Goal: Task Accomplishment & Management: Complete application form

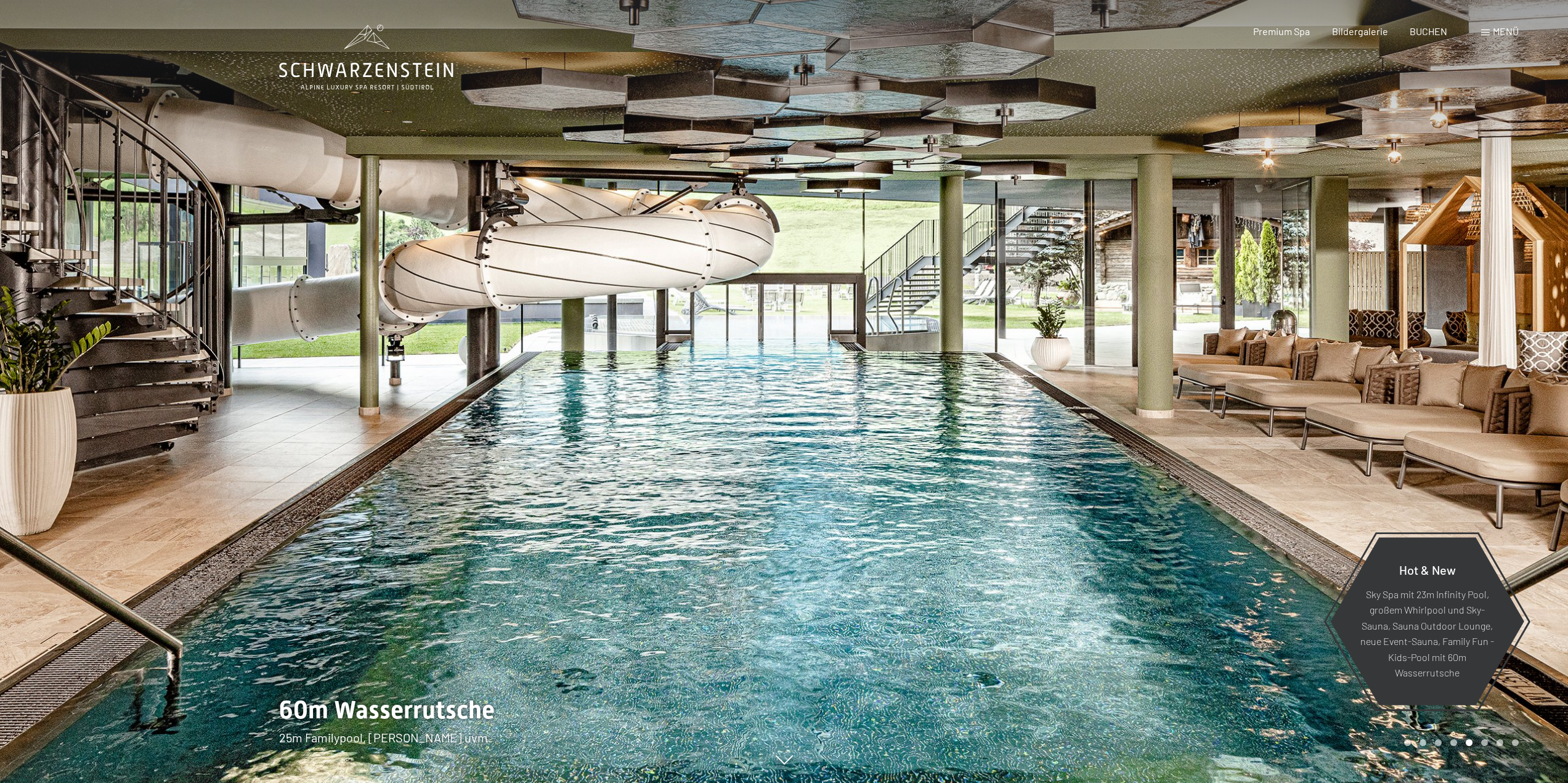
click at [1479, 28] on div "Buchen Anfragen Premium Spa Bildergalerie BUCHEN Menü DE IT EN Gutschein Bilder…" at bounding box center [1364, 31] width 308 height 13
click at [1503, 29] on span "Menü" at bounding box center [1505, 31] width 26 height 12
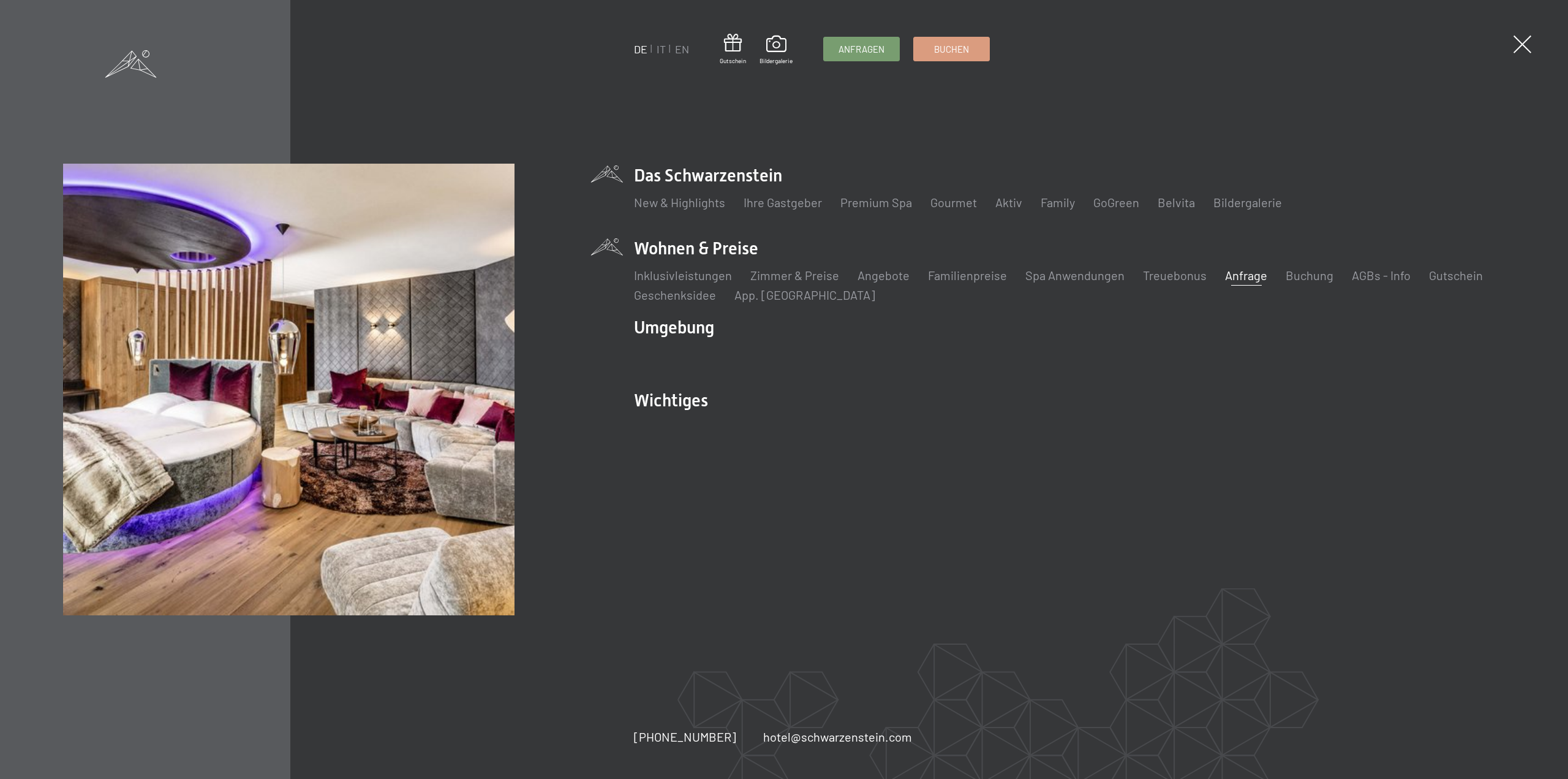
click at [1231, 279] on link "Anfrage" at bounding box center [1246, 275] width 42 height 15
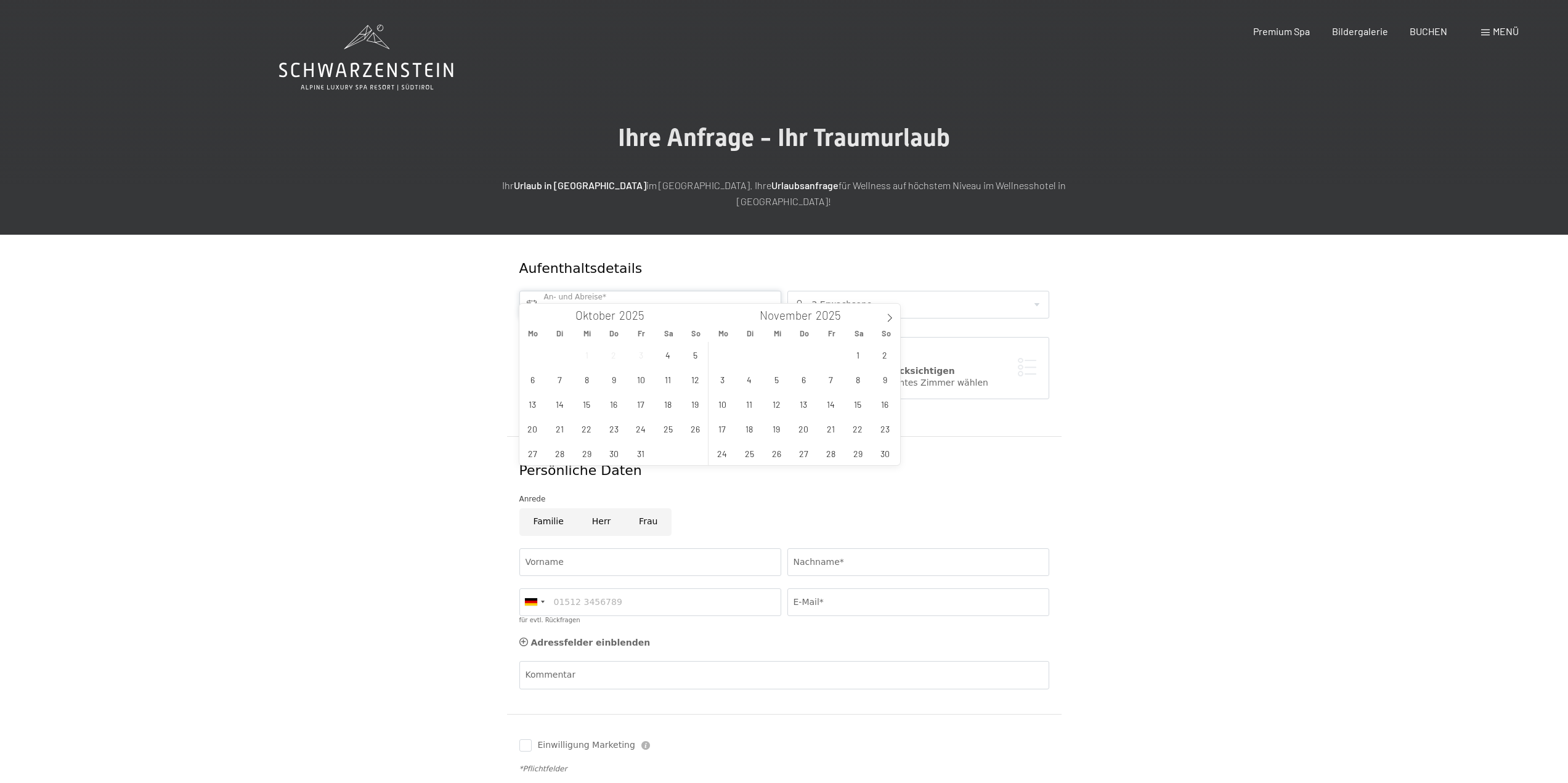
click at [566, 291] on input "text" at bounding box center [650, 305] width 262 height 28
click at [808, 431] on span "20" at bounding box center [803, 428] width 24 height 24
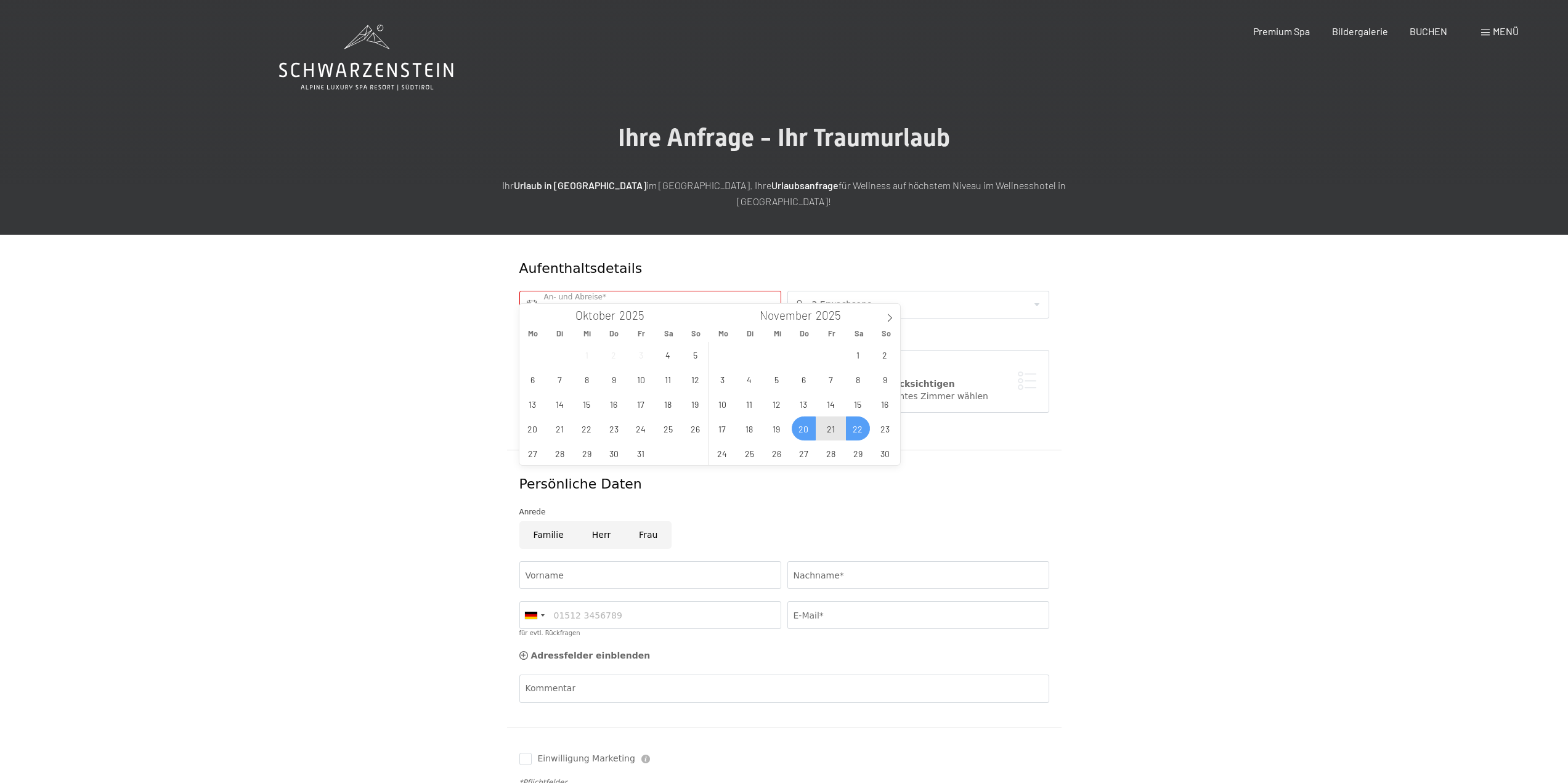
click at [860, 433] on span "22" at bounding box center [857, 428] width 24 height 24
type input "Do. [DATE] - [DATE]"
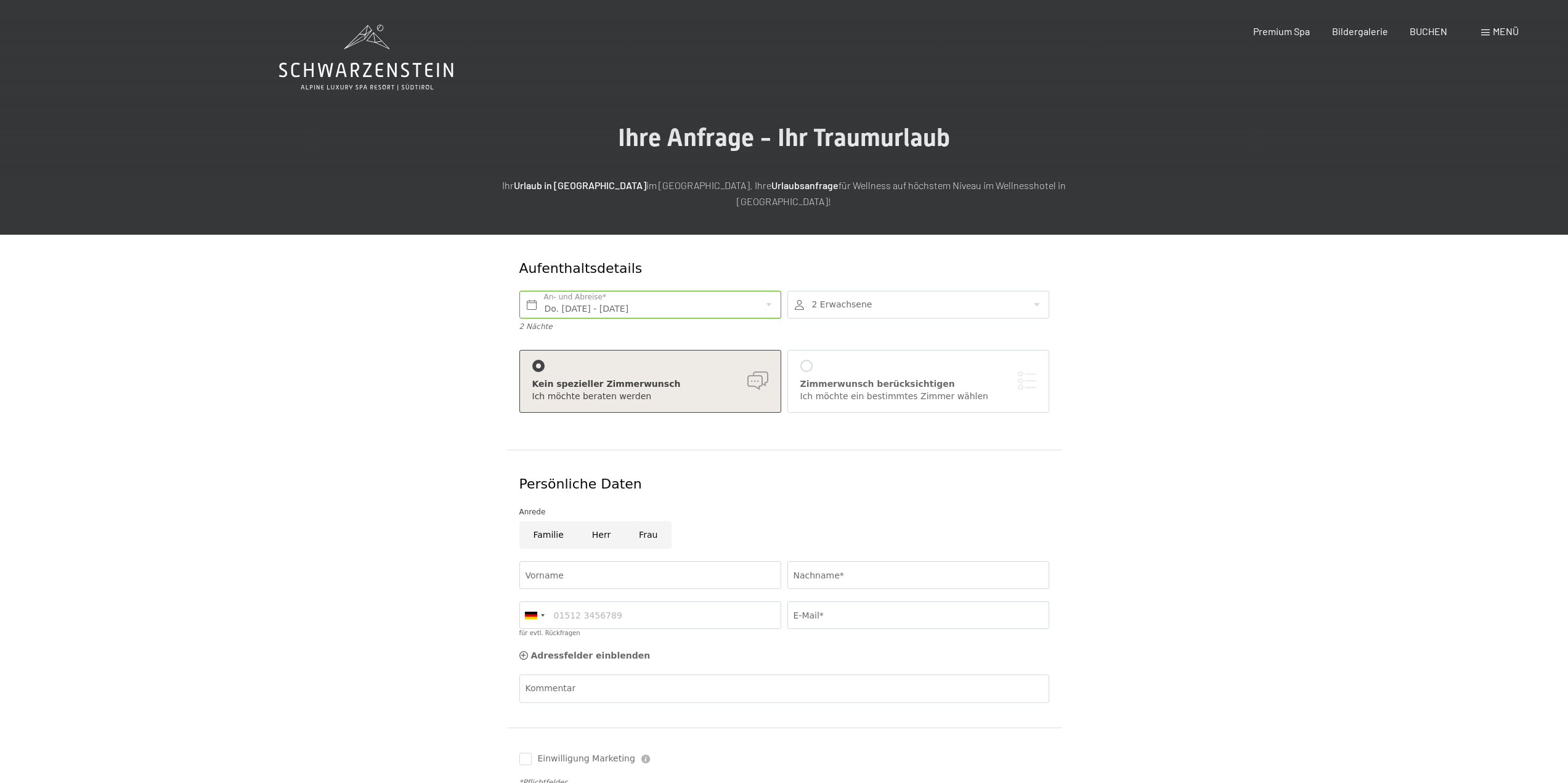
click at [841, 295] on div at bounding box center [918, 305] width 262 height 28
click at [1026, 337] on div at bounding box center [1029, 345] width 16 height 16
type input "4"
click at [940, 411] on span "Übernehmen" at bounding box center [918, 417] width 56 height 12
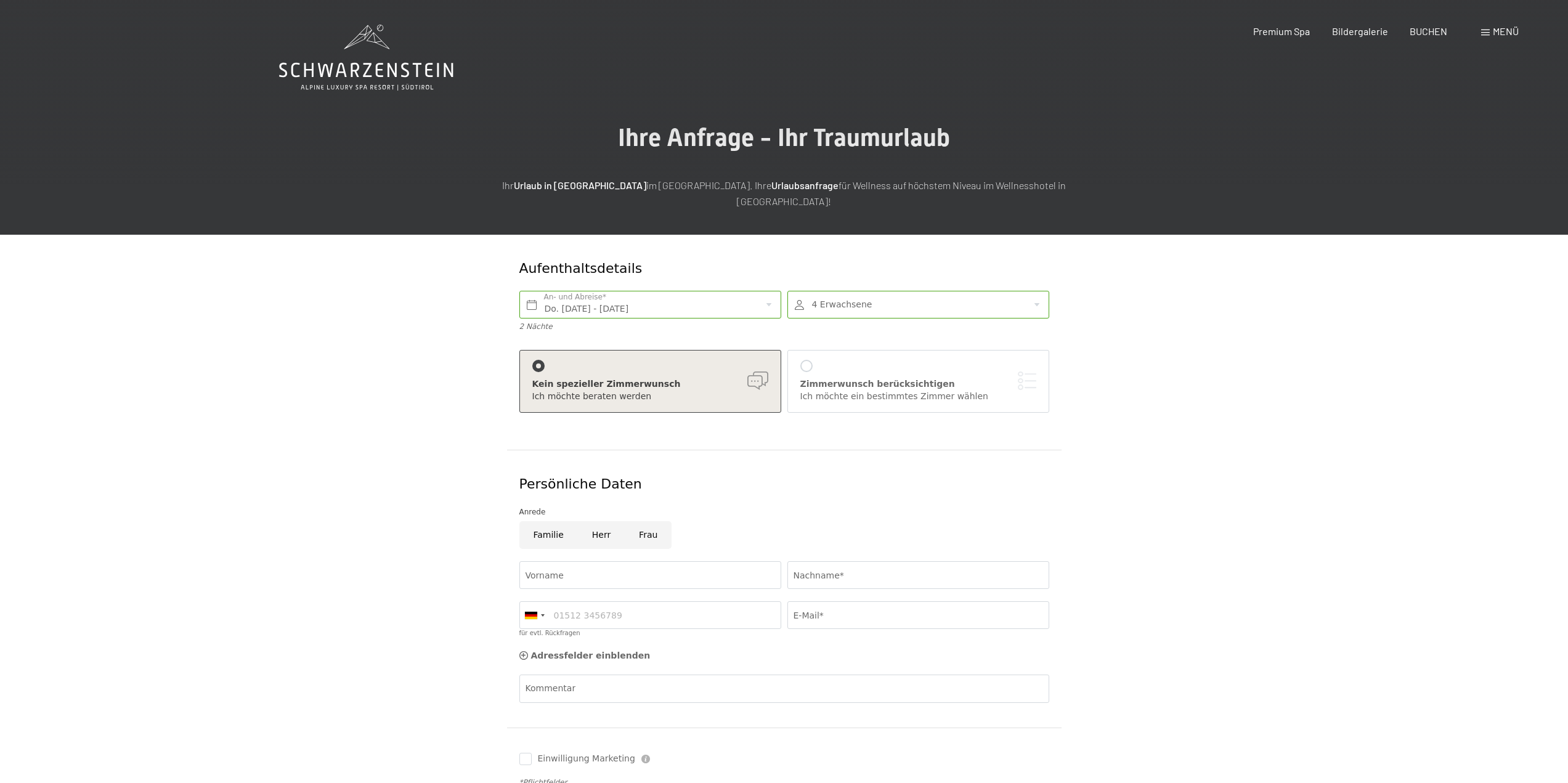
click at [815, 361] on div "[PERSON_NAME] berücksichtigen Ich möchte ein bestimmtes [PERSON_NAME] [PERSON_N…" at bounding box center [918, 381] width 236 height 43
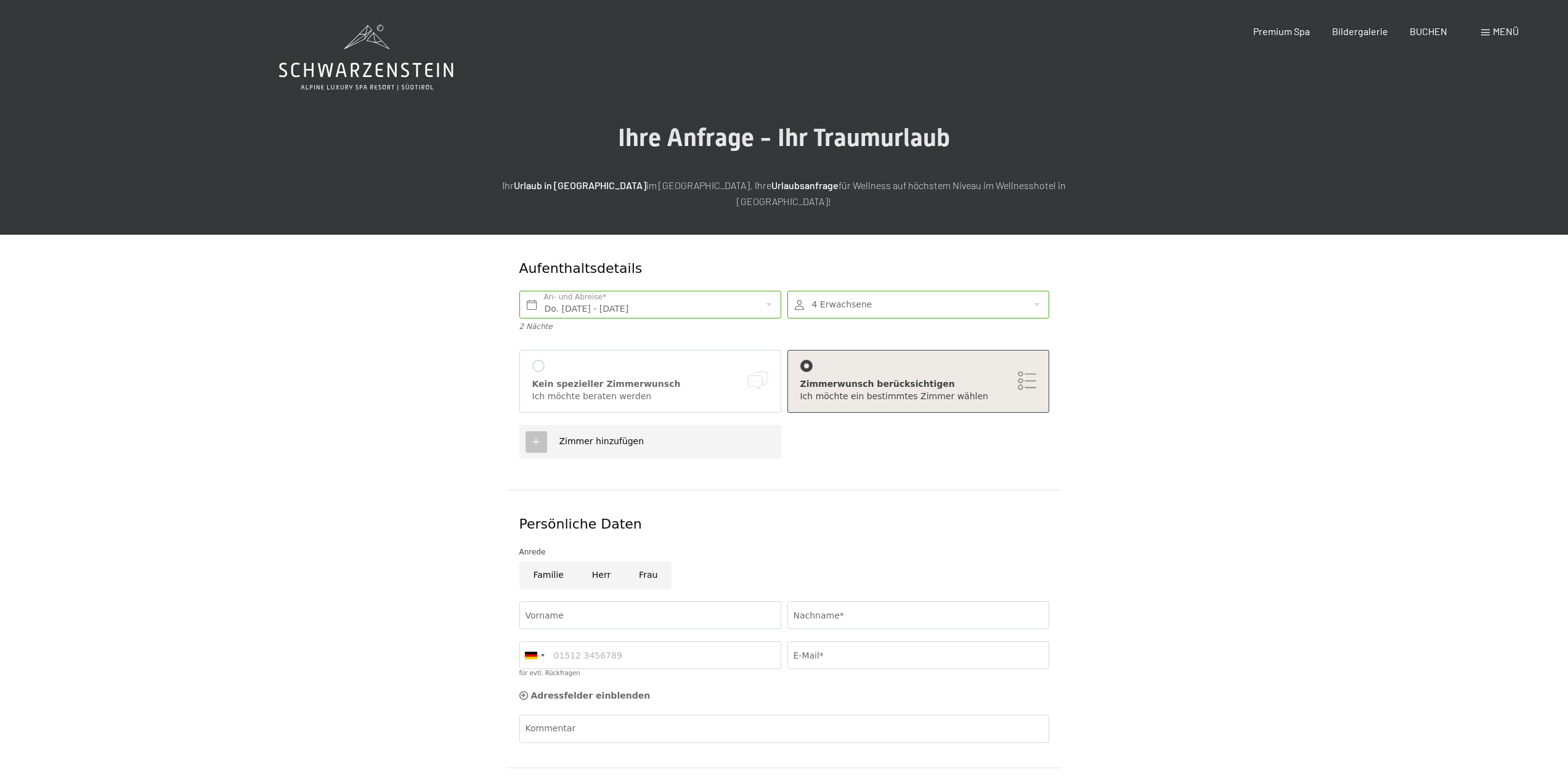
click at [570, 360] on div "Kein spezieller Zimmerwunsch Ich möchte beraten werden" at bounding box center [650, 381] width 236 height 43
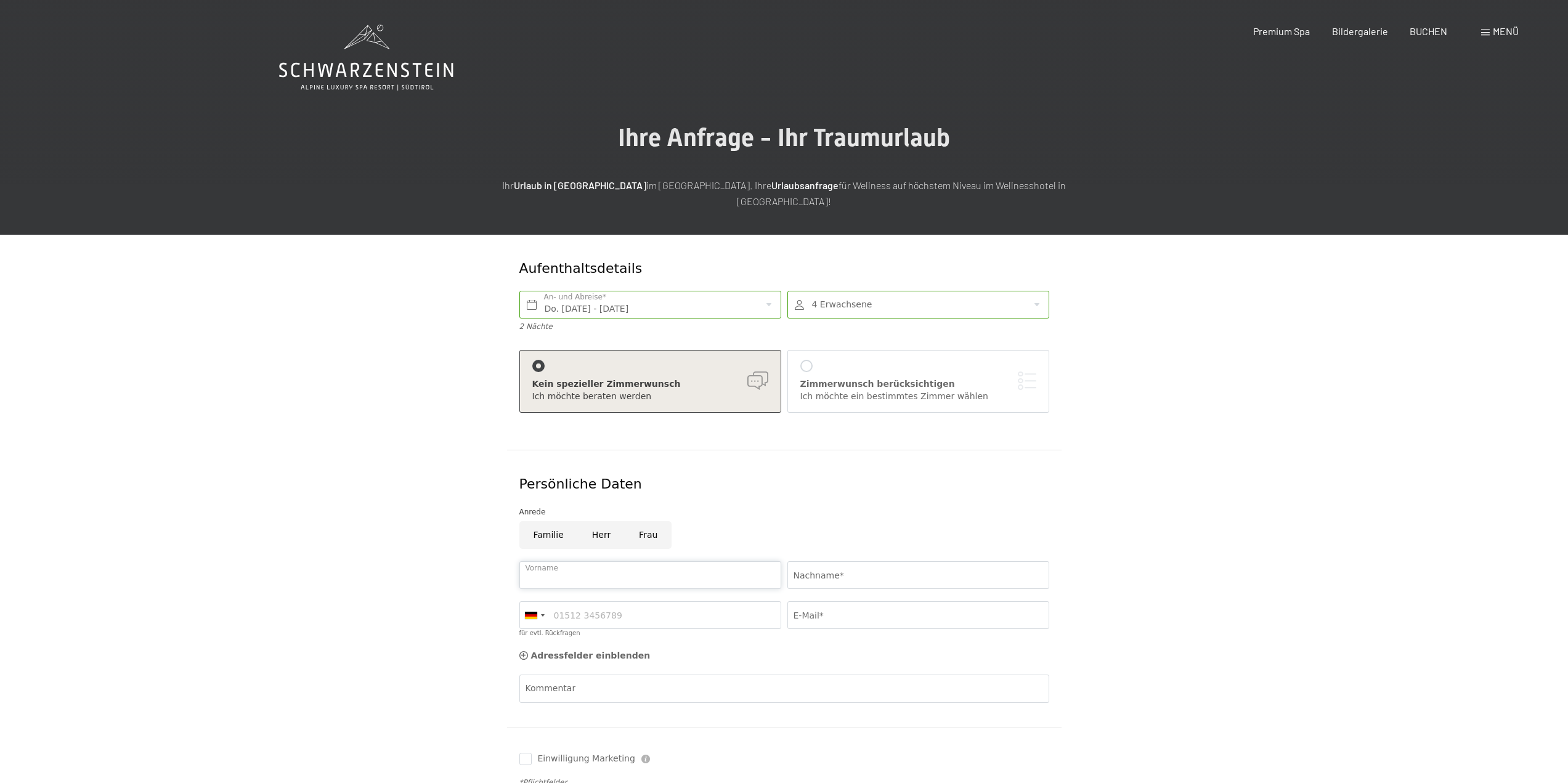
click at [567, 561] on input "Vorname" at bounding box center [650, 575] width 262 height 28
drag, startPoint x: 567, startPoint y: 609, endPoint x: 595, endPoint y: 610, distance: 28.0
click at [568, 609] on input "für evtl. Rückfragen" at bounding box center [650, 616] width 262 height 28
click at [539, 602] on div at bounding box center [534, 615] width 29 height 26
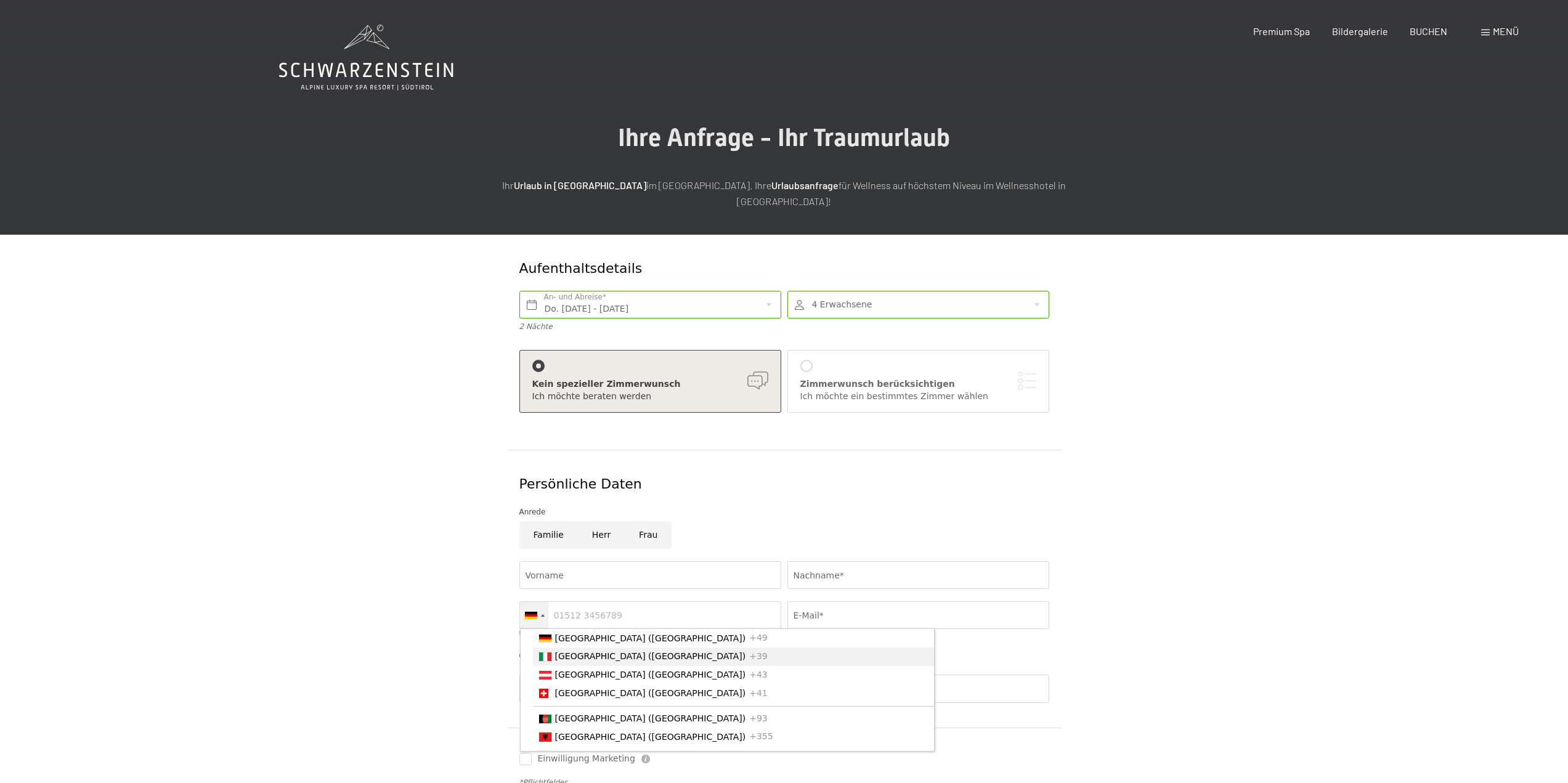
click at [584, 651] on span "[GEOGRAPHIC_DATA] ([GEOGRAPHIC_DATA])" at bounding box center [650, 656] width 191 height 10
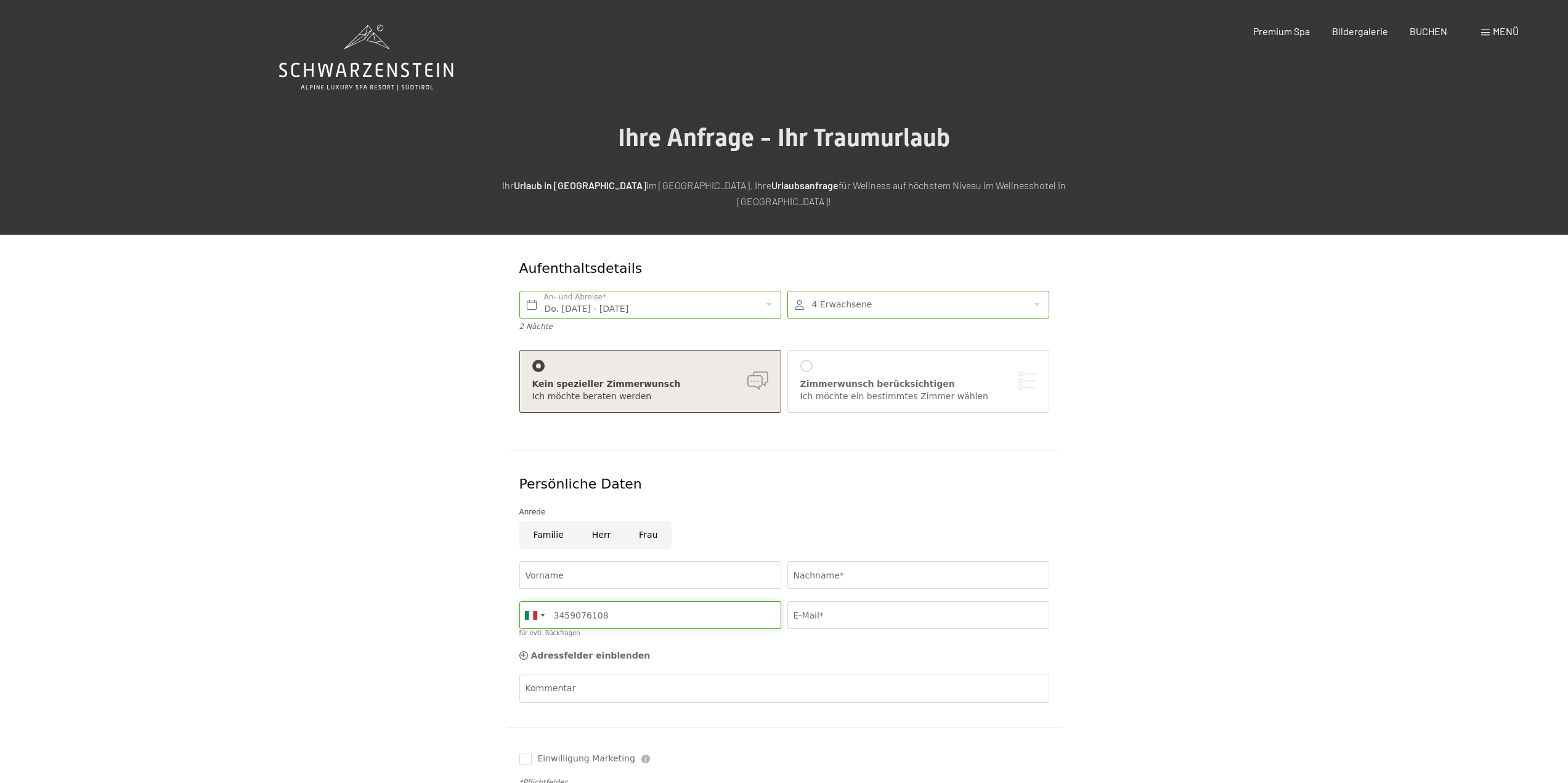
type input "3459076108"
click at [801, 602] on input "E-Mail*" at bounding box center [918, 616] width 262 height 28
type input "[EMAIL_ADDRESS][DOMAIN_NAME]"
click at [643, 561] on input "Vorname" at bounding box center [650, 575] width 262 height 28
type input "Jan"
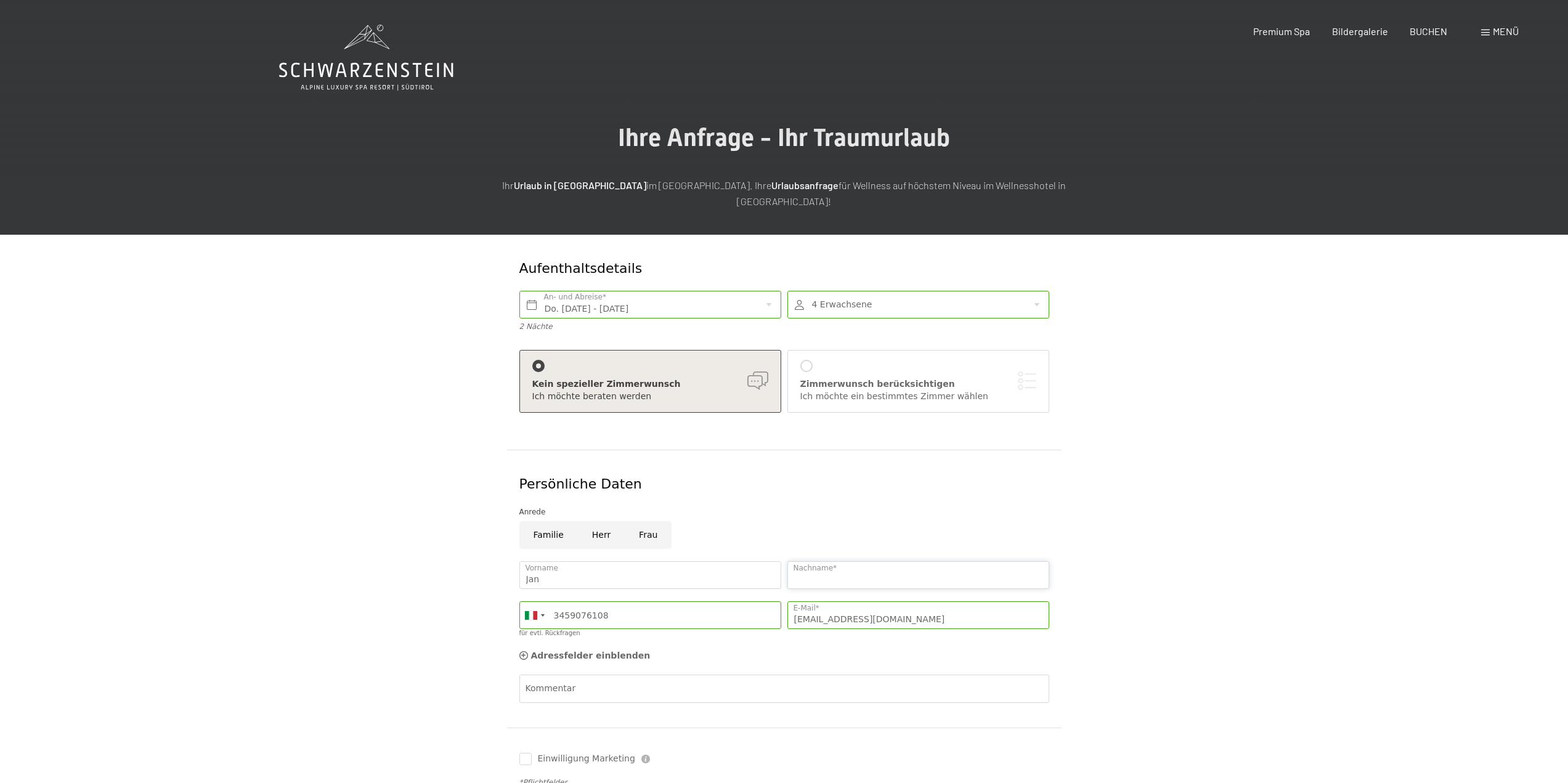
click at [833, 564] on input "Nachname*" at bounding box center [918, 575] width 262 height 28
type input "Fontana"
drag, startPoint x: 519, startPoint y: 580, endPoint x: 301, endPoint y: 626, distance: 222.8
click at [301, 626] on div "Aufenthaltsdetails Do. [DATE] - [DATE] An- und Abreise* 2 Nächte 4 Erwachsene 4…" at bounding box center [784, 543] width 1568 height 618
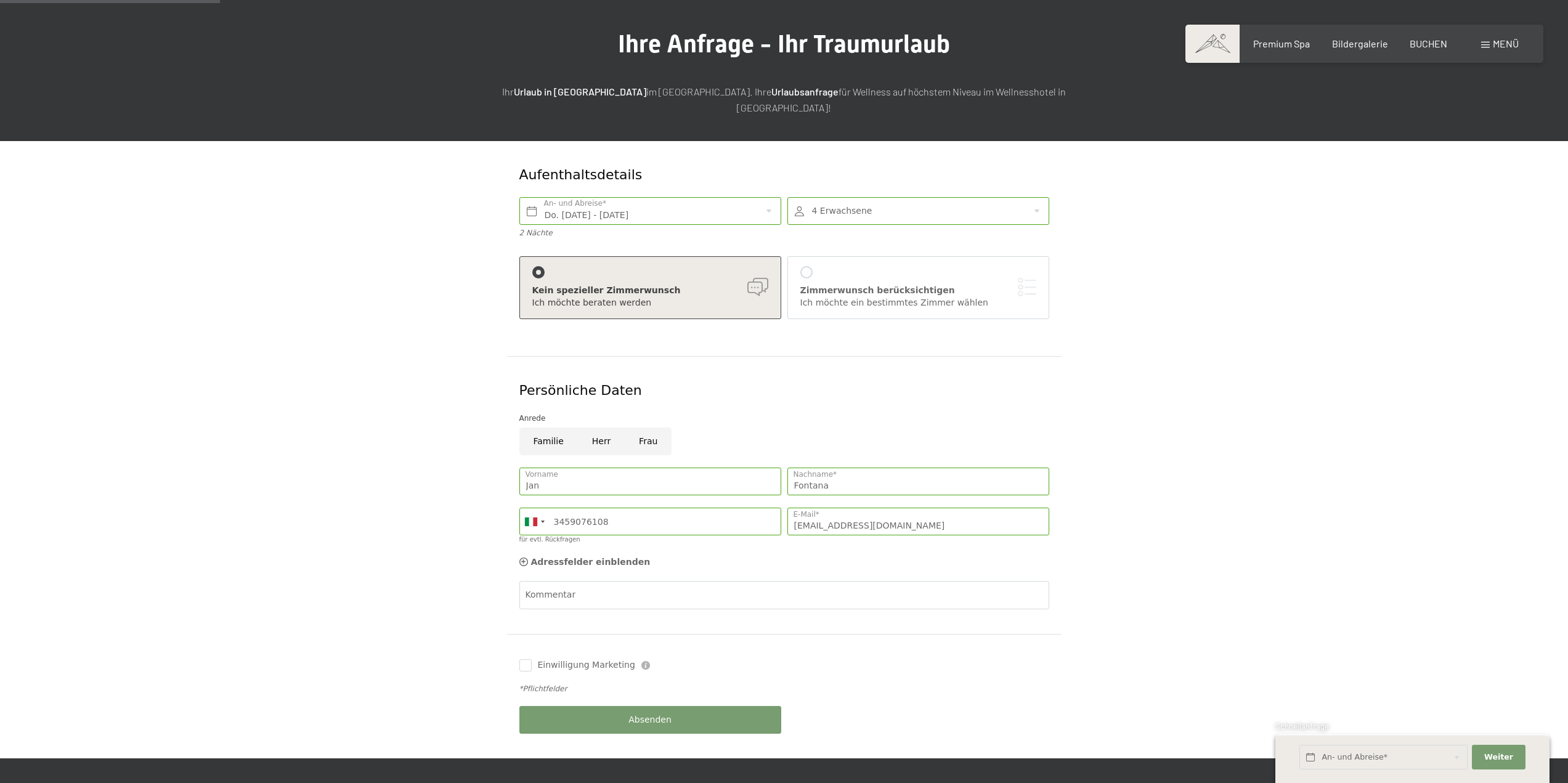
scroll to position [123, 0]
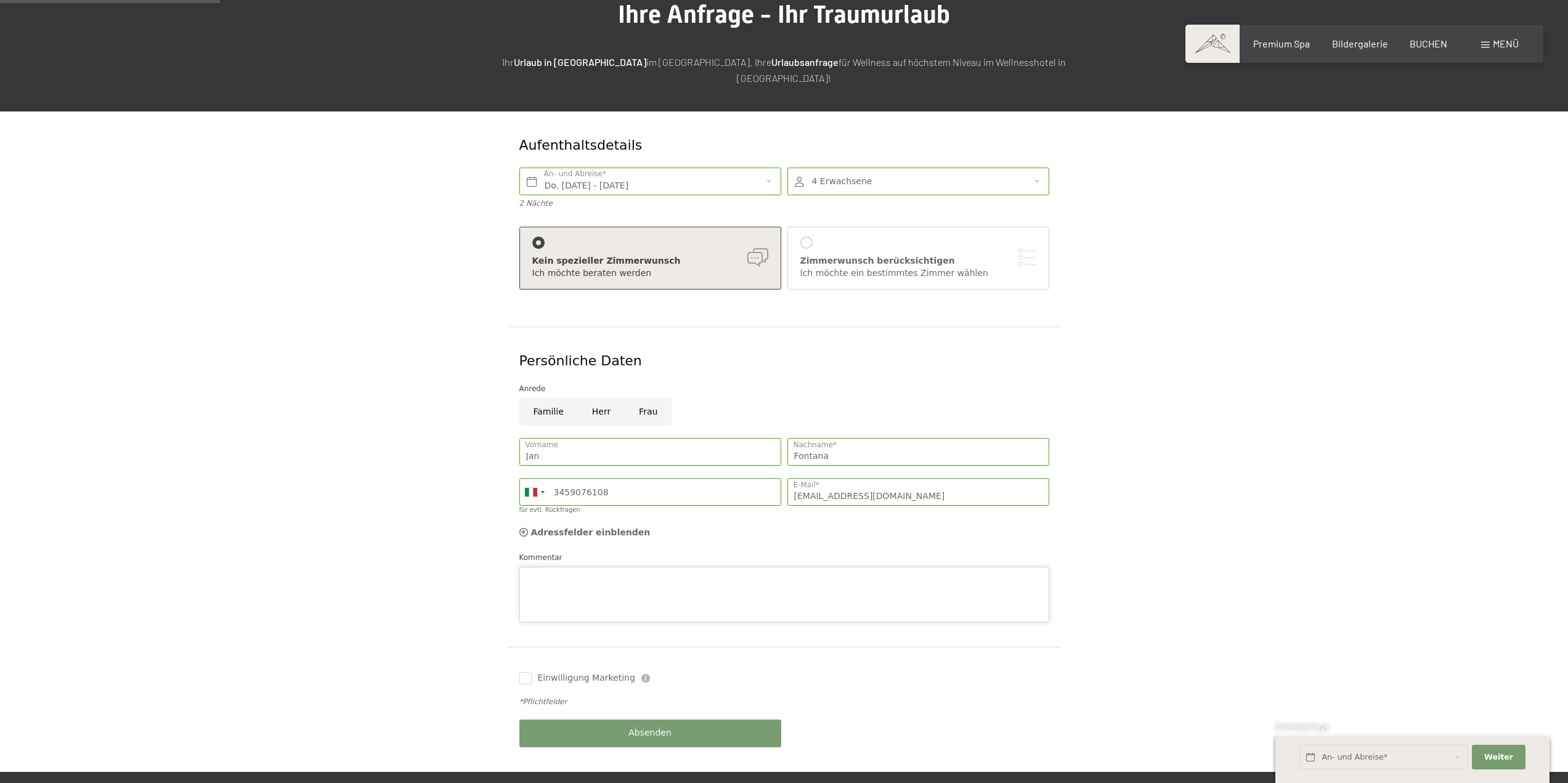
click at [555, 567] on textarea "Kommentar" at bounding box center [784, 595] width 529 height 56
type textarea "Bitte zwei getrennte [PERSON_NAME]"
click at [1214, 485] on div "Aufenthaltsdetails Do. [DATE] - [DATE] An- und Abreise* 2 Nächte 4 Erwachsene 4…" at bounding box center [784, 442] width 933 height 661
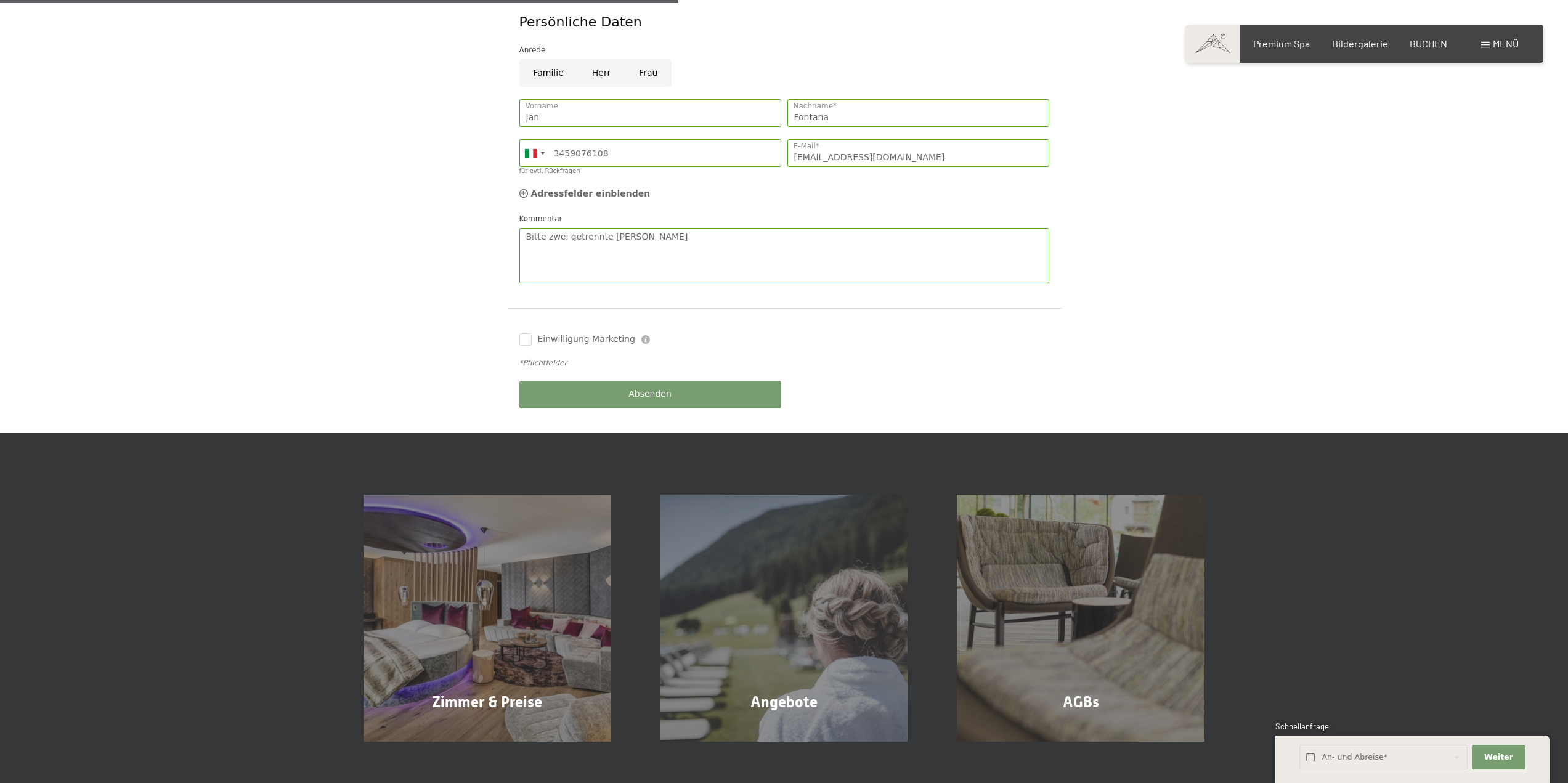
scroll to position [484, 0]
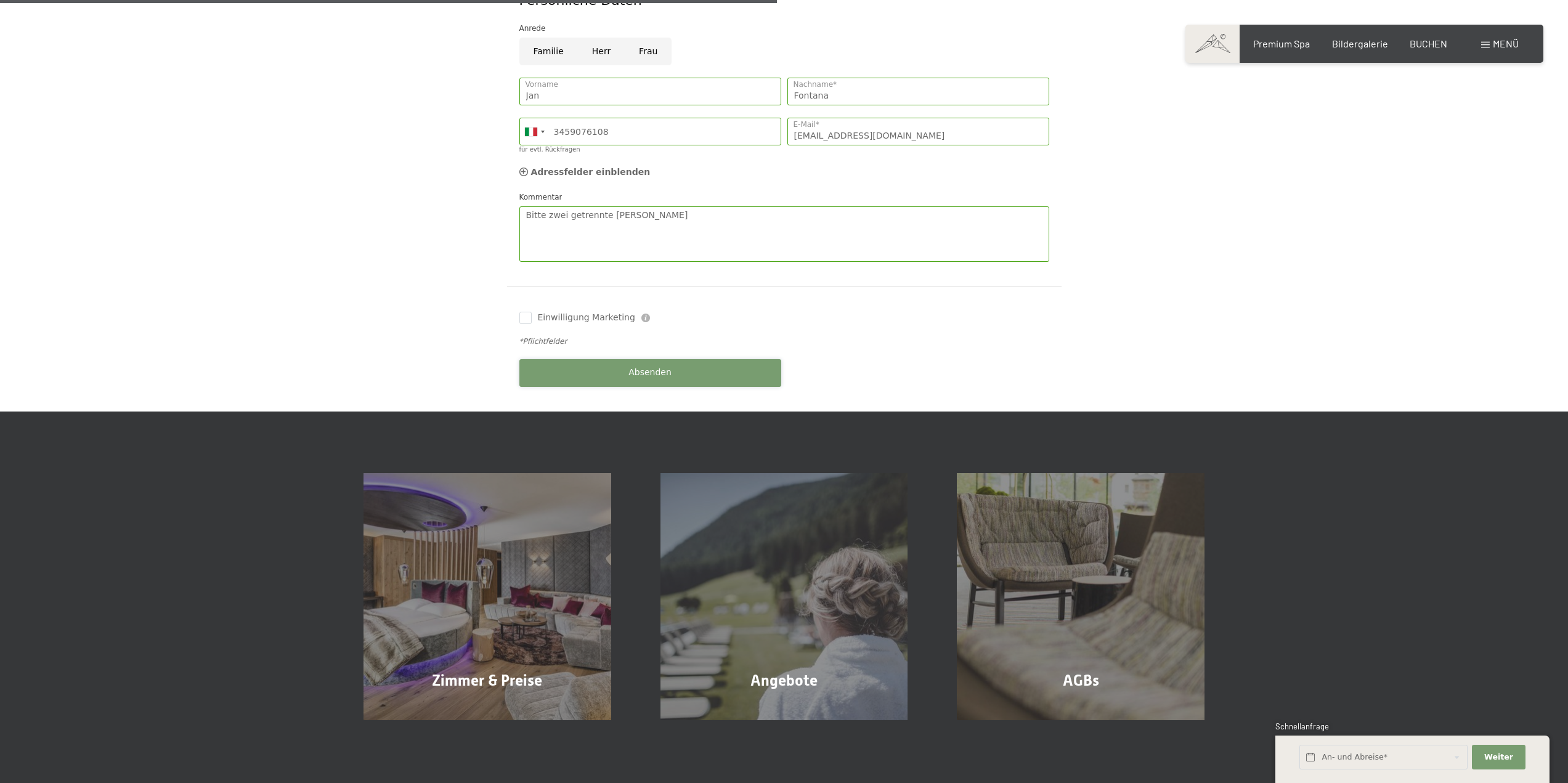
click at [586, 359] on button "Absenden" at bounding box center [650, 373] width 262 height 28
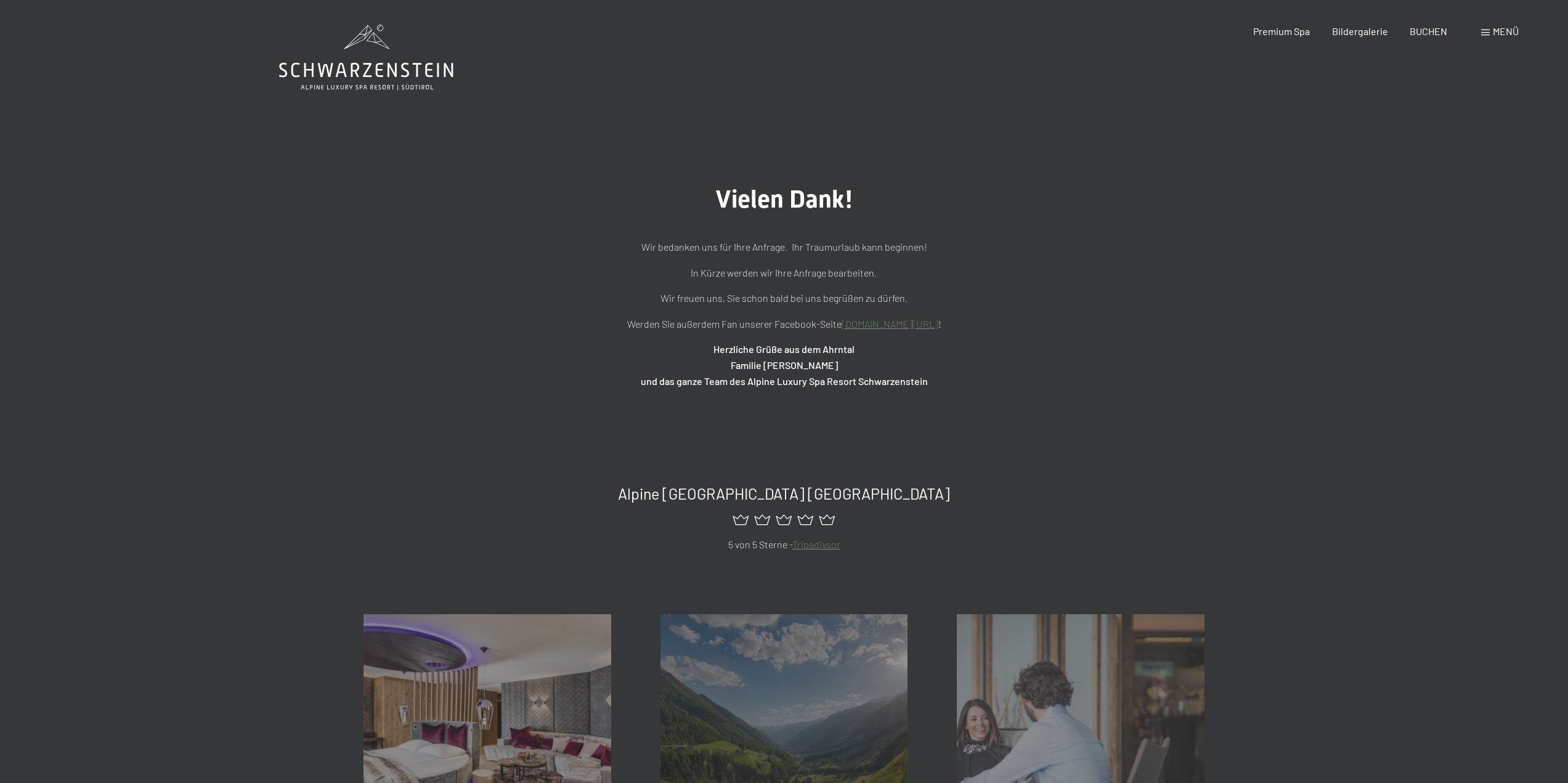
click at [336, 85] on icon at bounding box center [366, 57] width 174 height 66
